Goal: Task Accomplishment & Management: Manage account settings

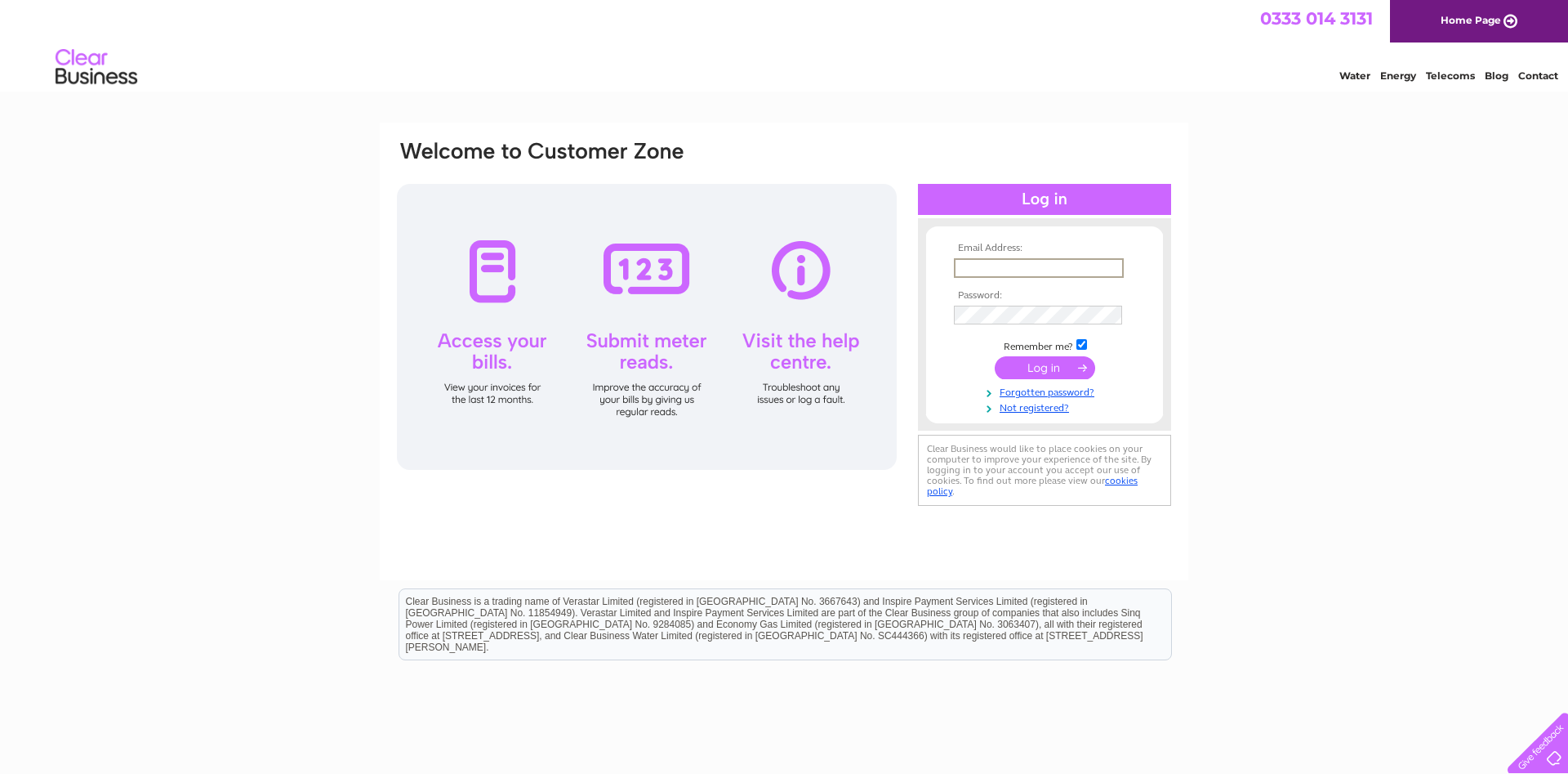
click at [957, 264] on input "text" at bounding box center [1039, 268] width 170 height 19
type input "fifewindowsanddoorsltd@hotmail.com"
click at [995, 356] on input "submit" at bounding box center [1045, 368] width 101 height 23
click at [1026, 304] on td at bounding box center [1045, 313] width 190 height 27
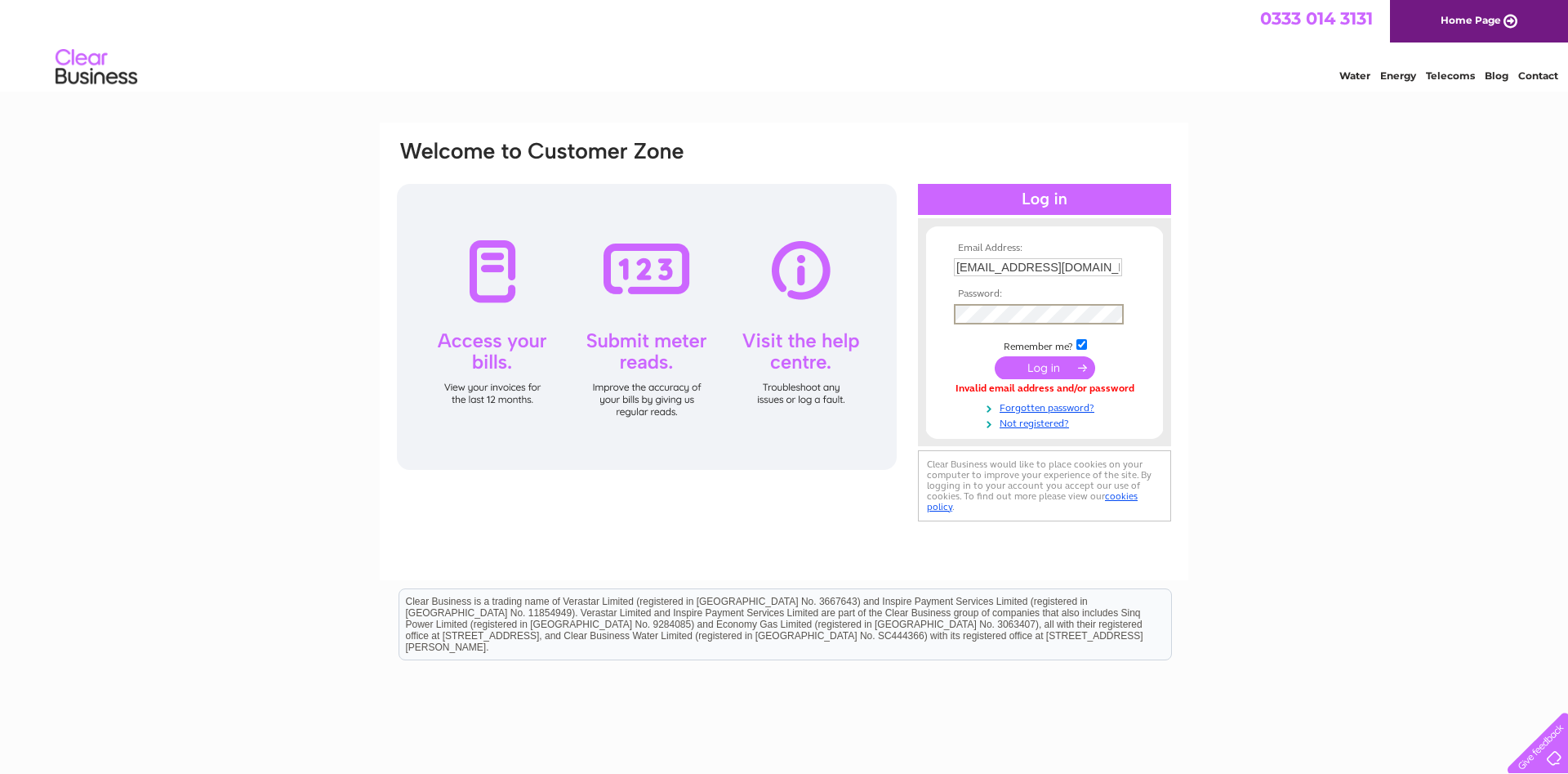
click at [995, 356] on input "submit" at bounding box center [1045, 368] width 101 height 23
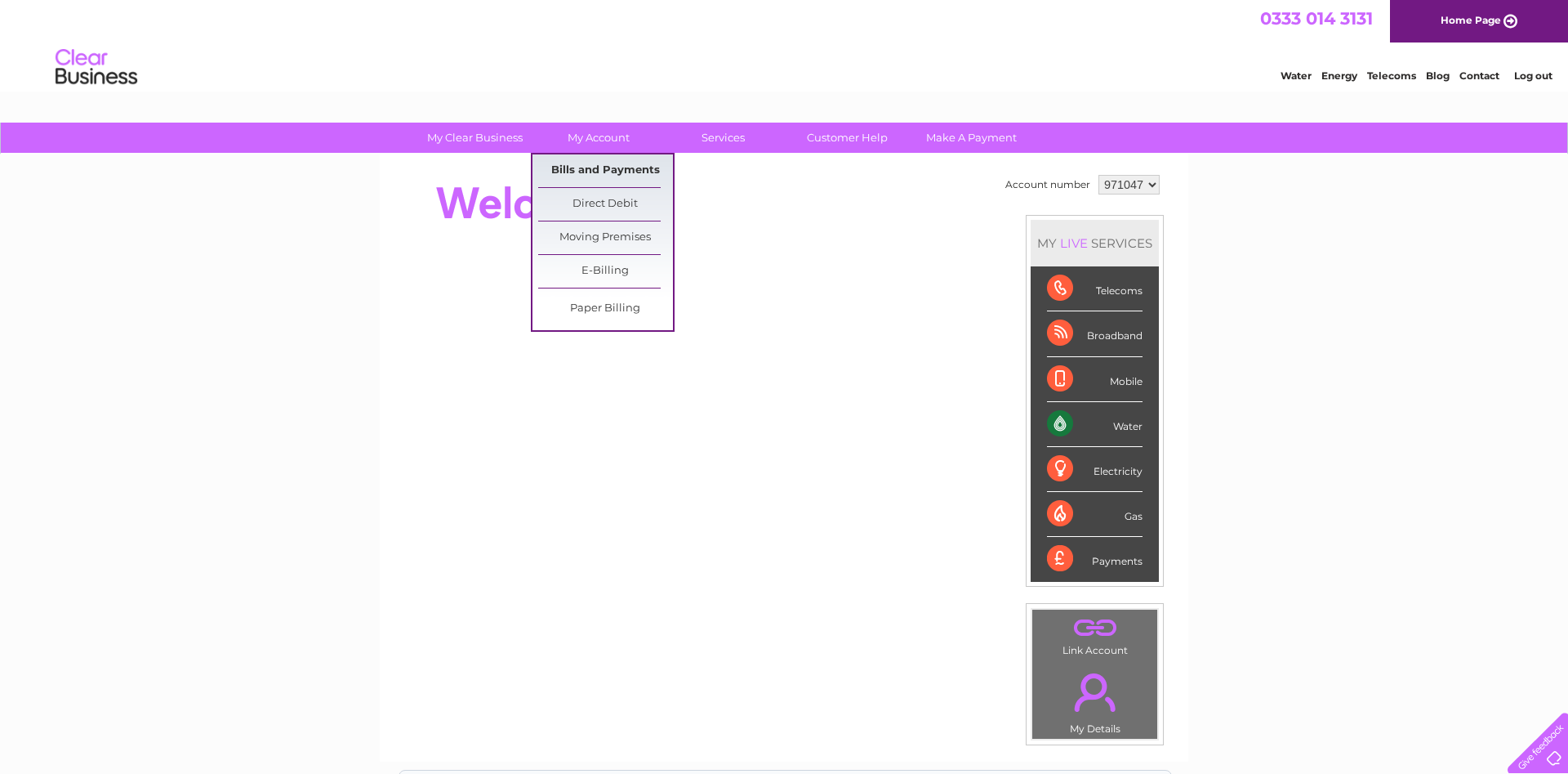
click at [632, 165] on link "Bills and Payments" at bounding box center [606, 170] width 135 height 32
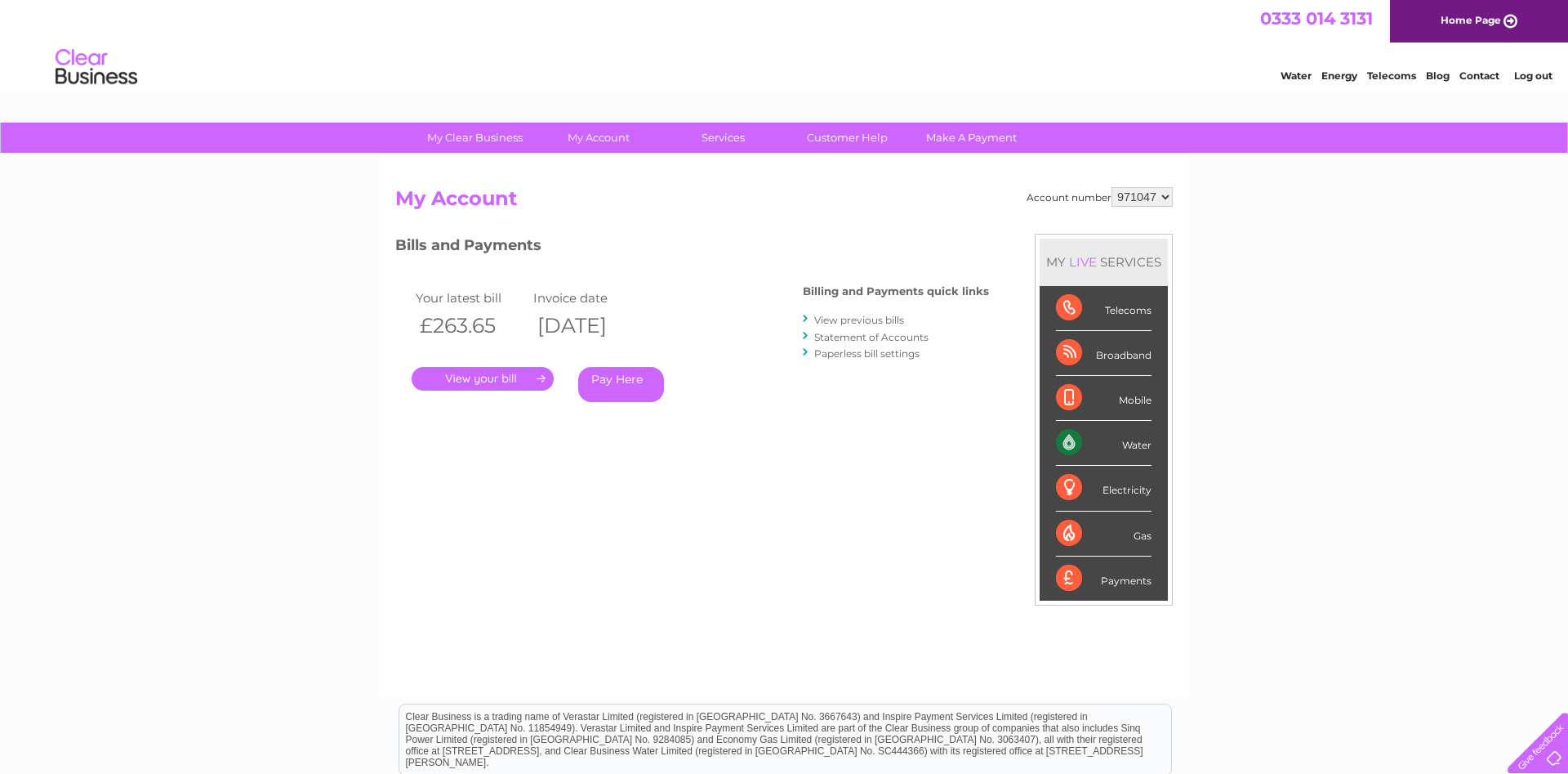
click at [526, 382] on link "." at bounding box center [482, 378] width 142 height 24
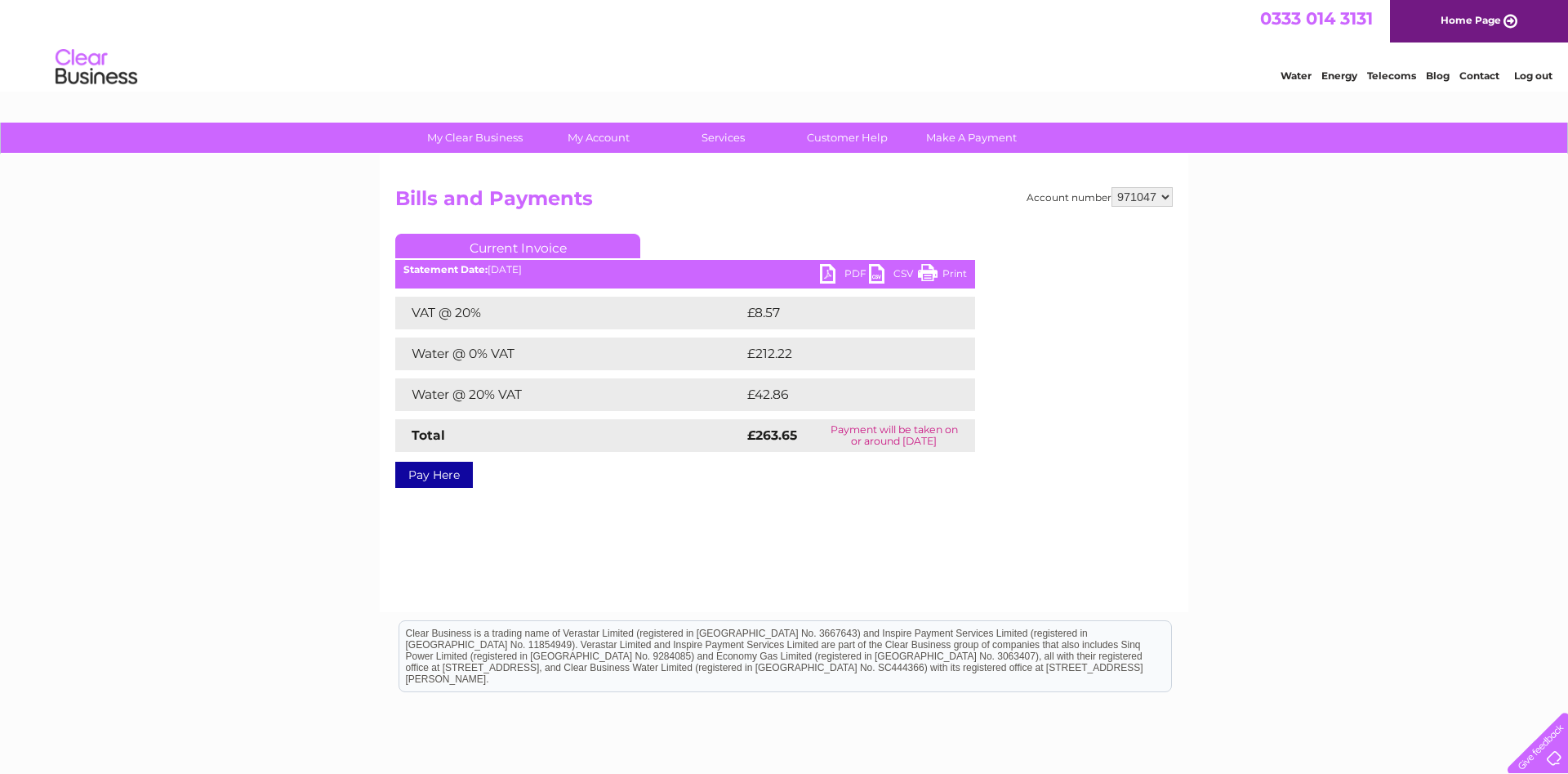
click at [853, 276] on link "PDF" at bounding box center [844, 276] width 49 height 24
click at [1532, 81] on link "Log out" at bounding box center [1534, 75] width 38 height 12
